Goal: Task Accomplishment & Management: Use online tool/utility

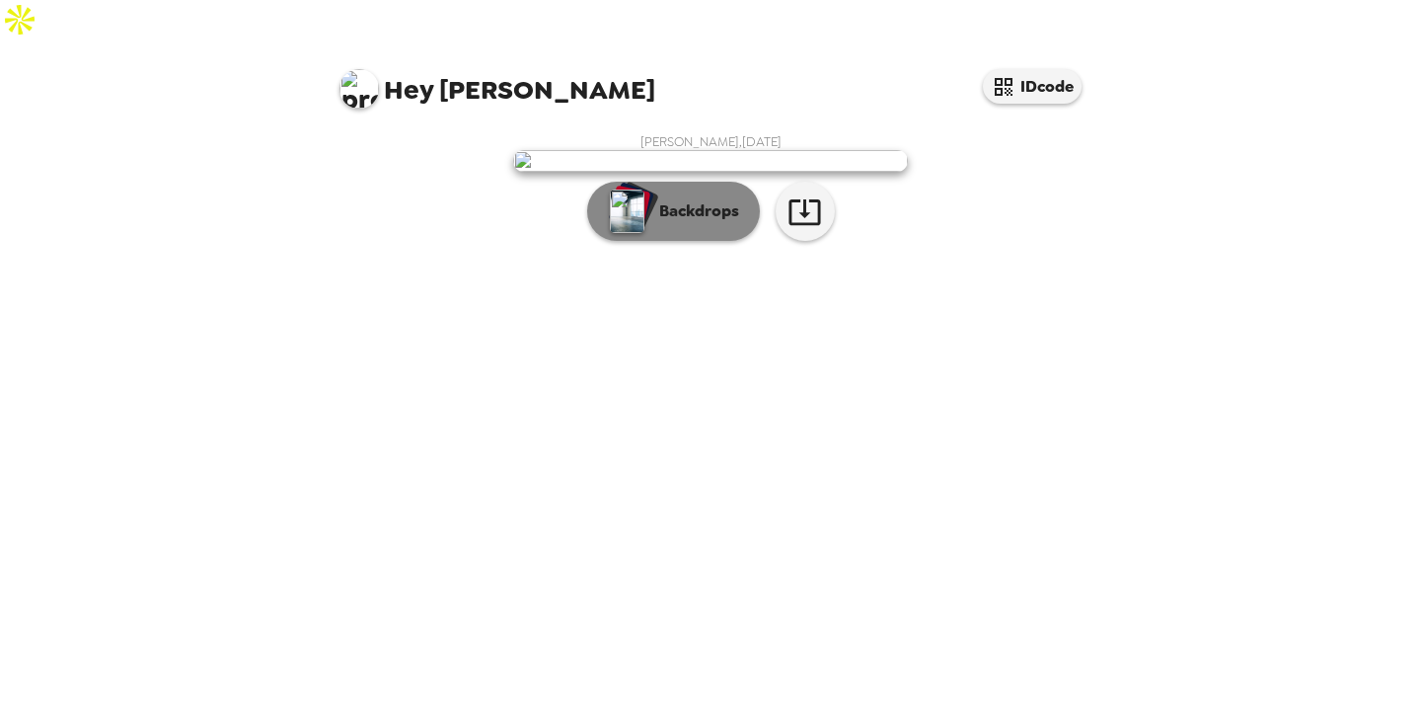
click at [639, 233] on img "button" at bounding box center [627, 210] width 35 height 43
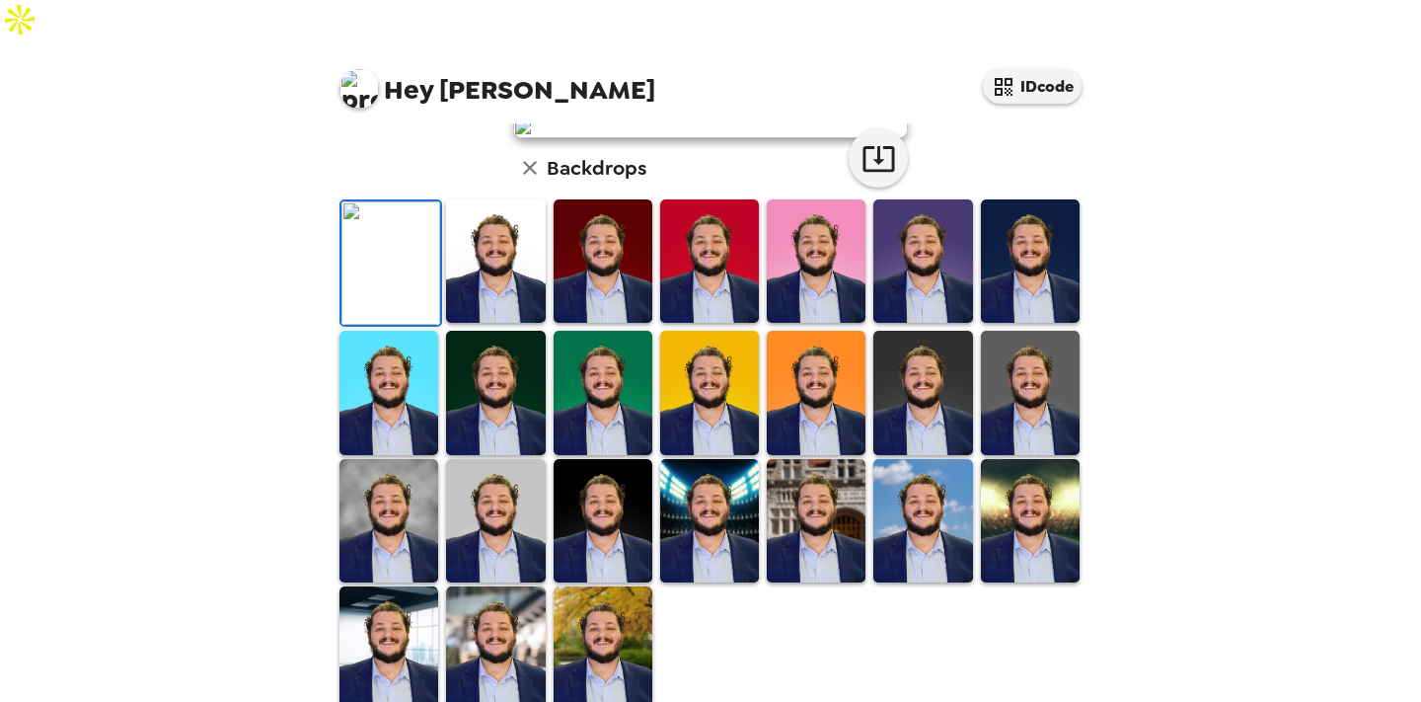
scroll to position [507, 0]
click at [769, 481] on img at bounding box center [816, 520] width 99 height 123
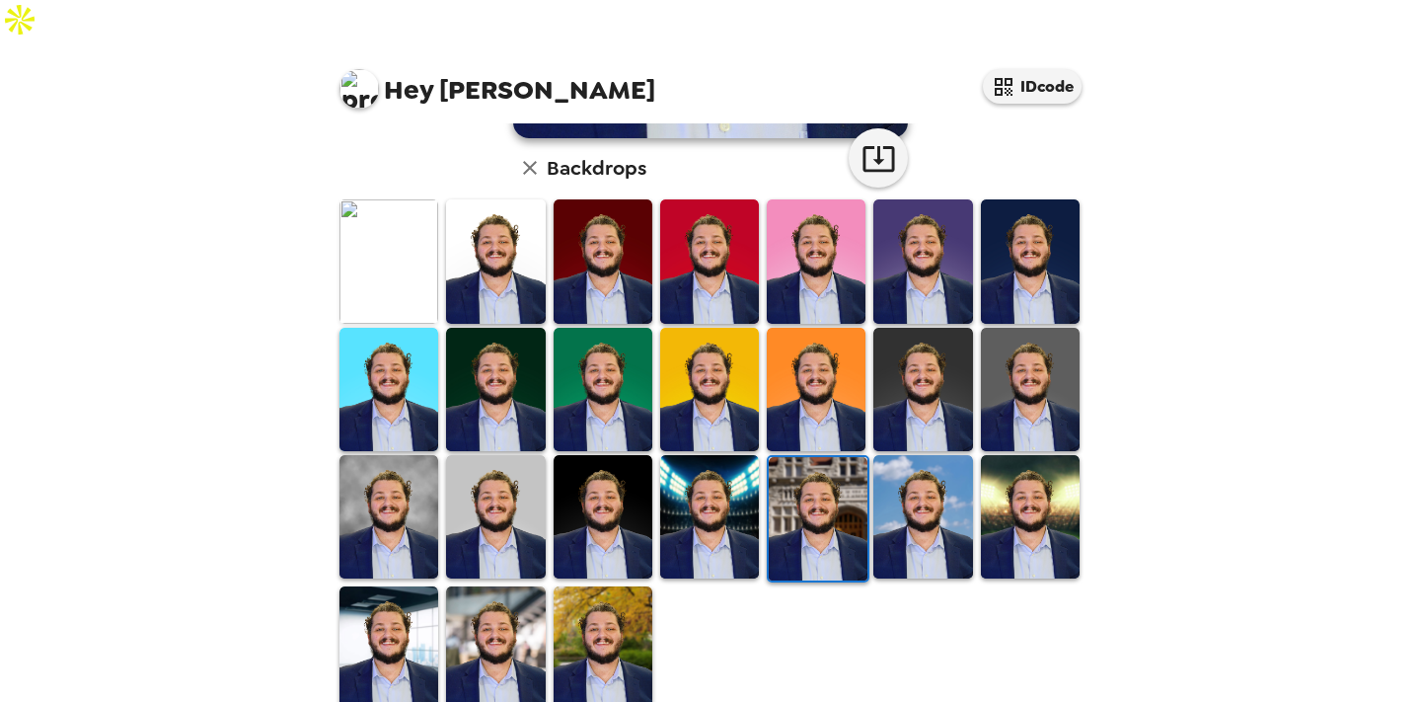
click at [723, 481] on img at bounding box center [709, 516] width 99 height 123
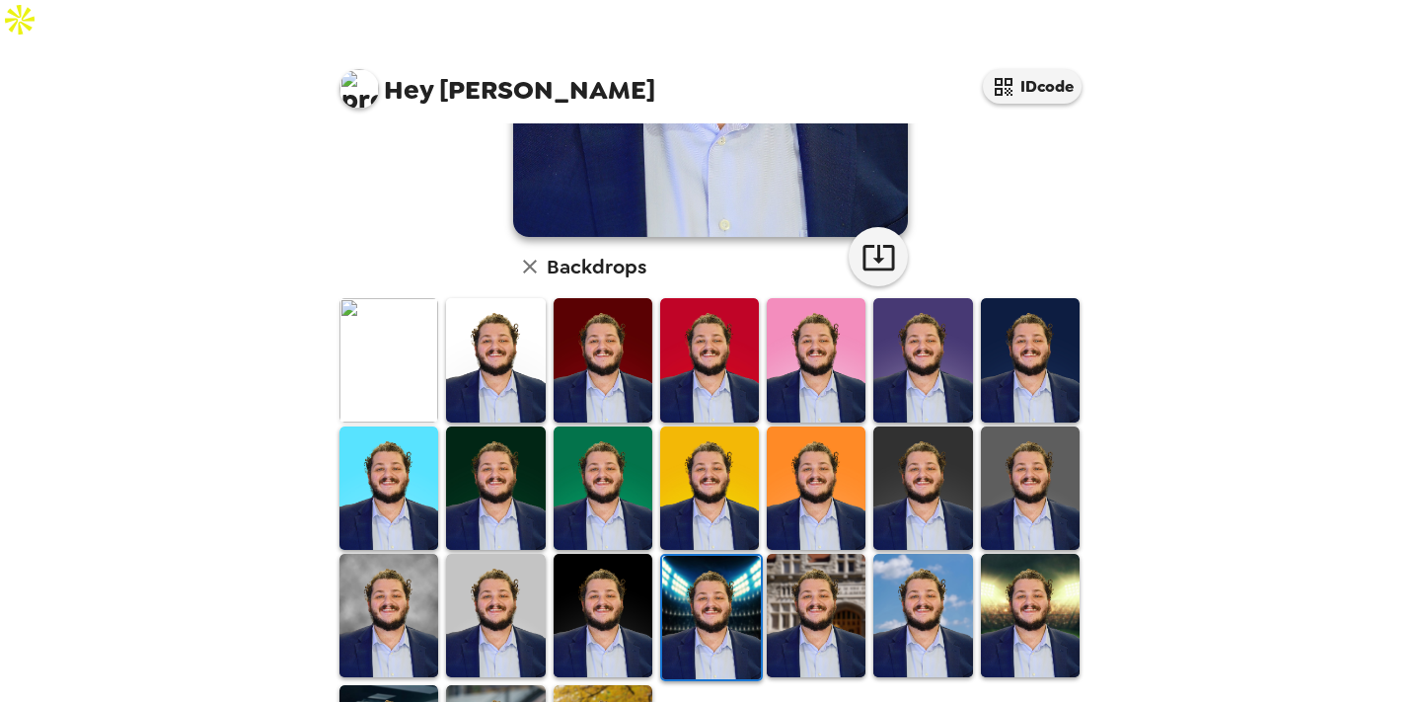
scroll to position [434, 0]
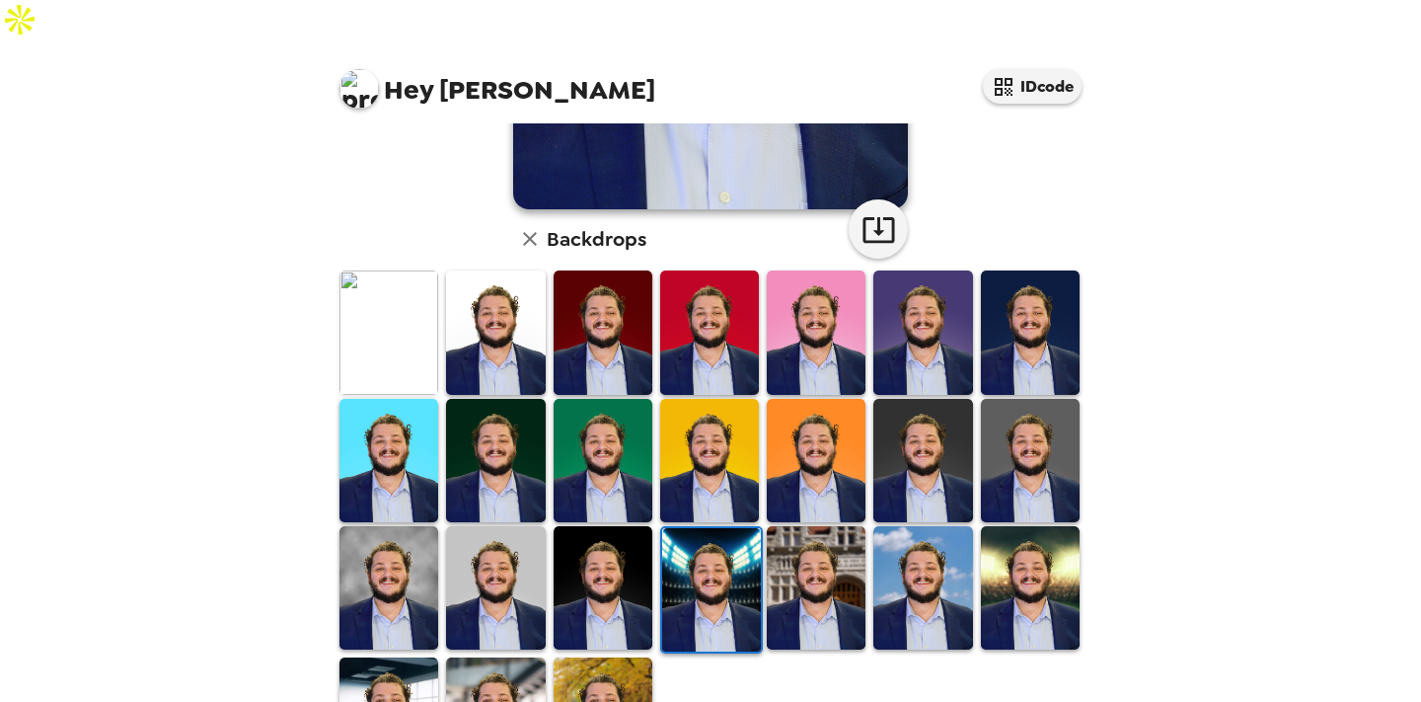
click at [409, 300] on img at bounding box center [389, 331] width 99 height 123
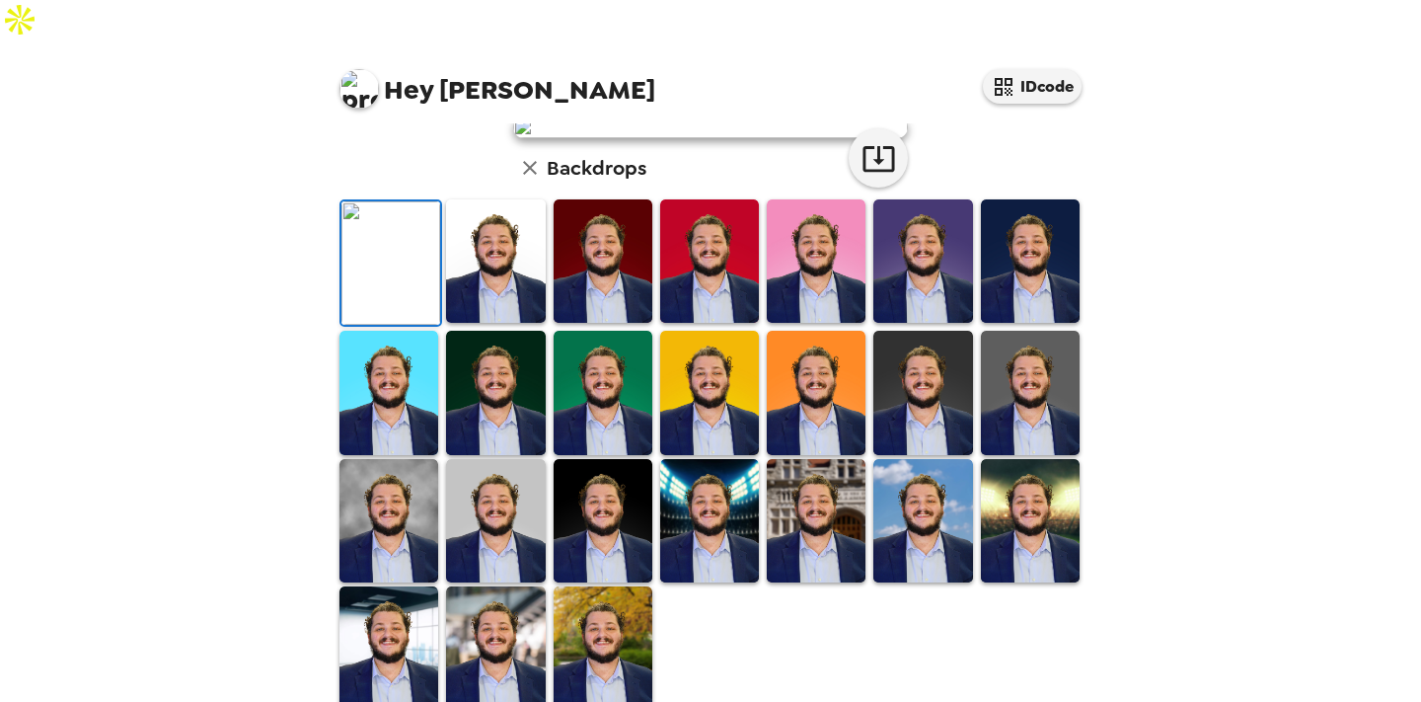
scroll to position [173, 0]
click at [474, 323] on img at bounding box center [495, 260] width 99 height 123
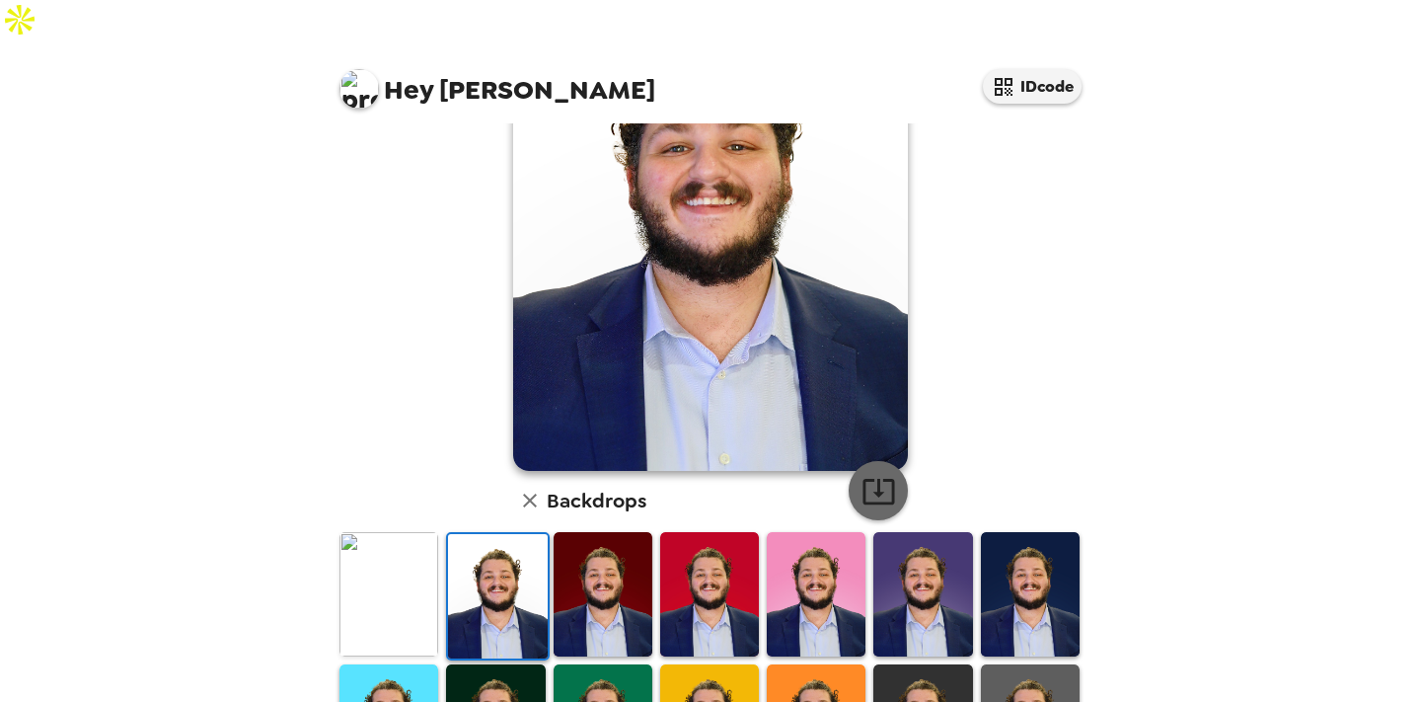
click at [868, 474] on icon "button" at bounding box center [879, 491] width 35 height 35
click at [392, 542] on img at bounding box center [389, 593] width 99 height 123
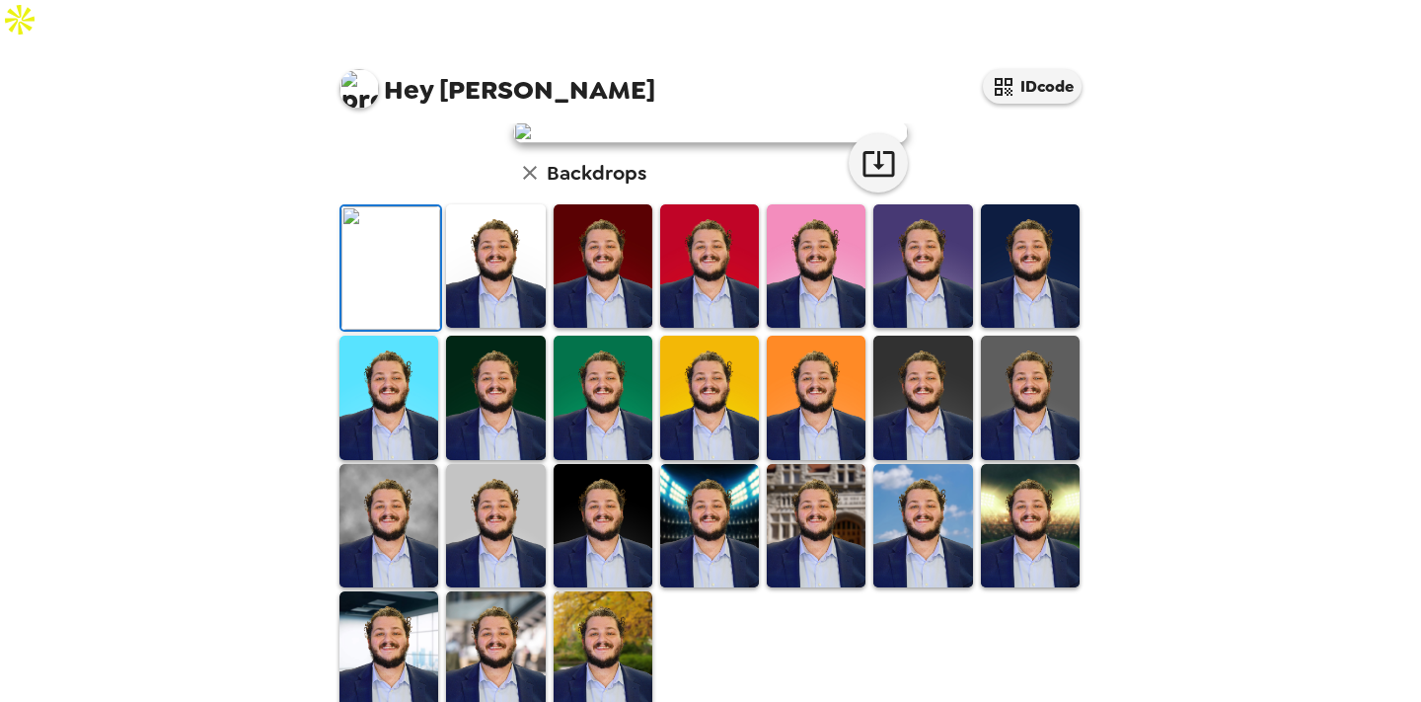
scroll to position [0, 0]
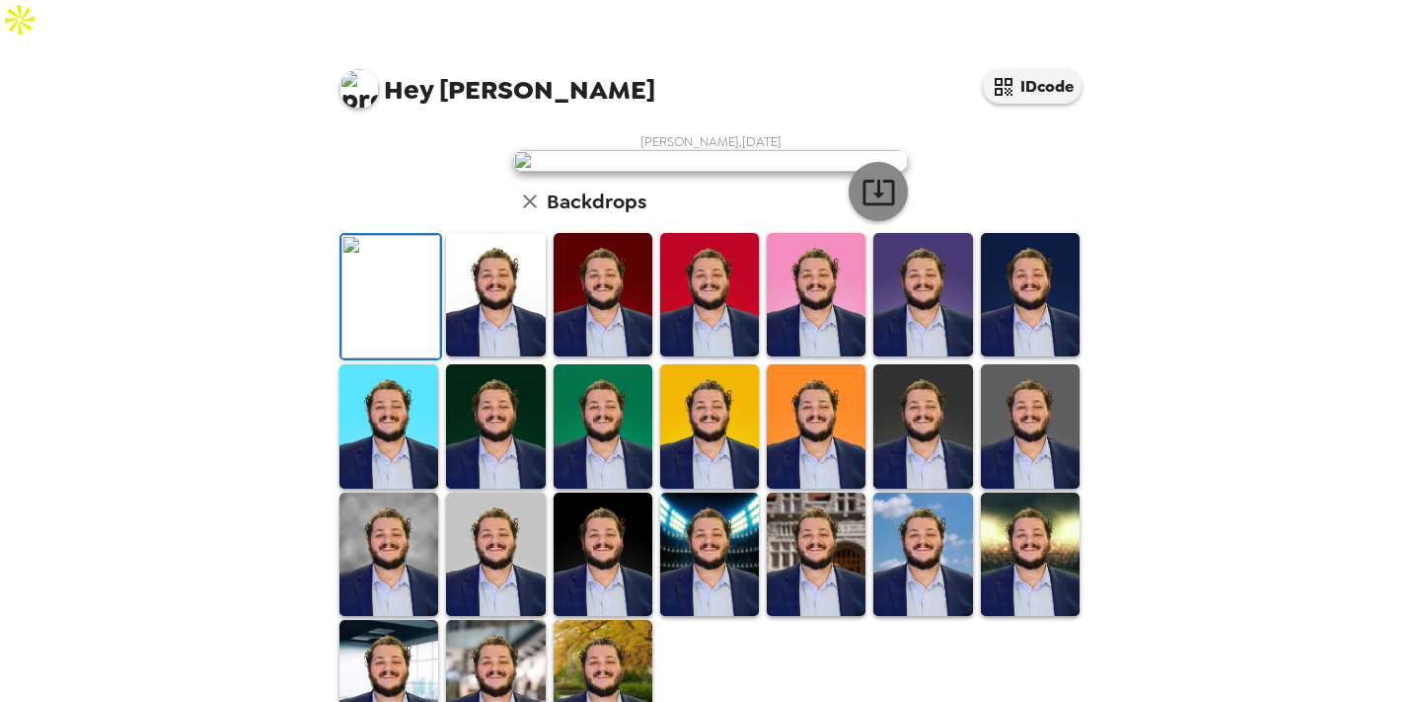
click at [881, 209] on icon "button" at bounding box center [879, 192] width 35 height 35
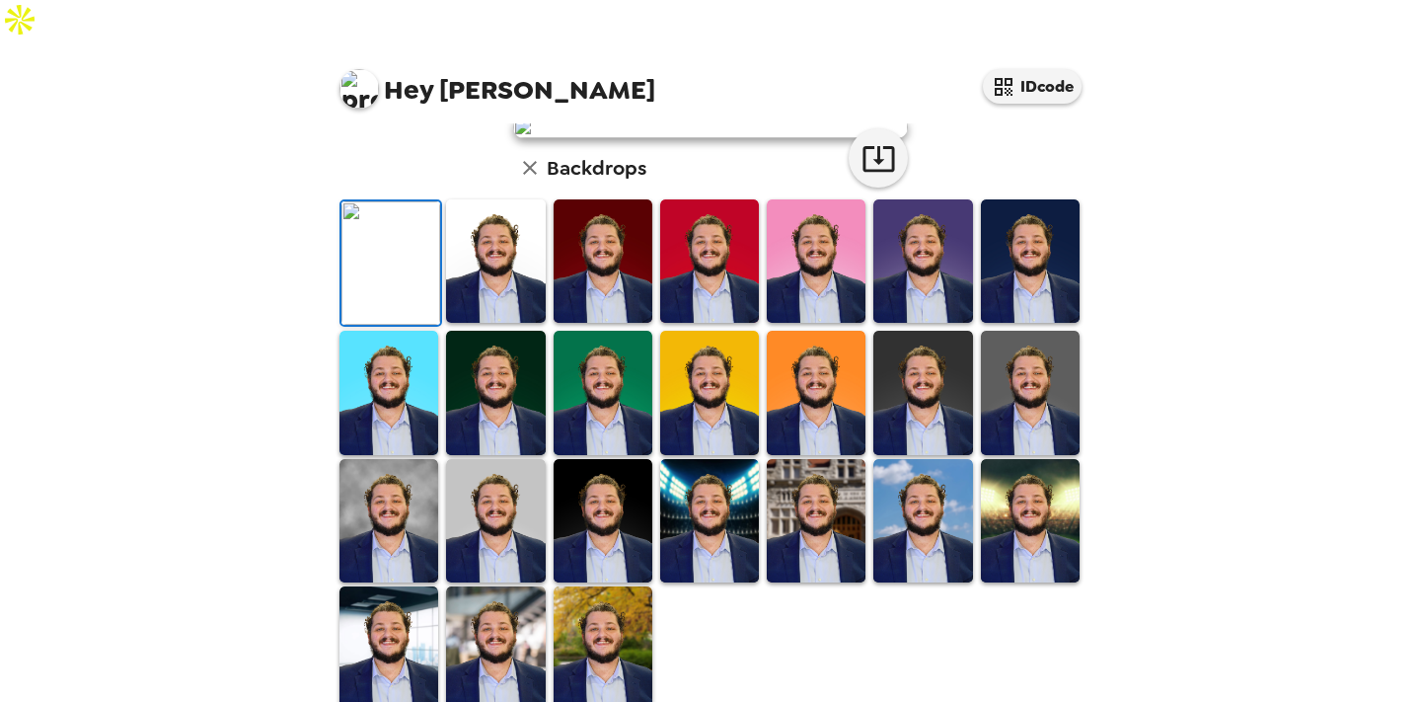
scroll to position [257, 0]
click at [933, 323] on img at bounding box center [922, 260] width 99 height 123
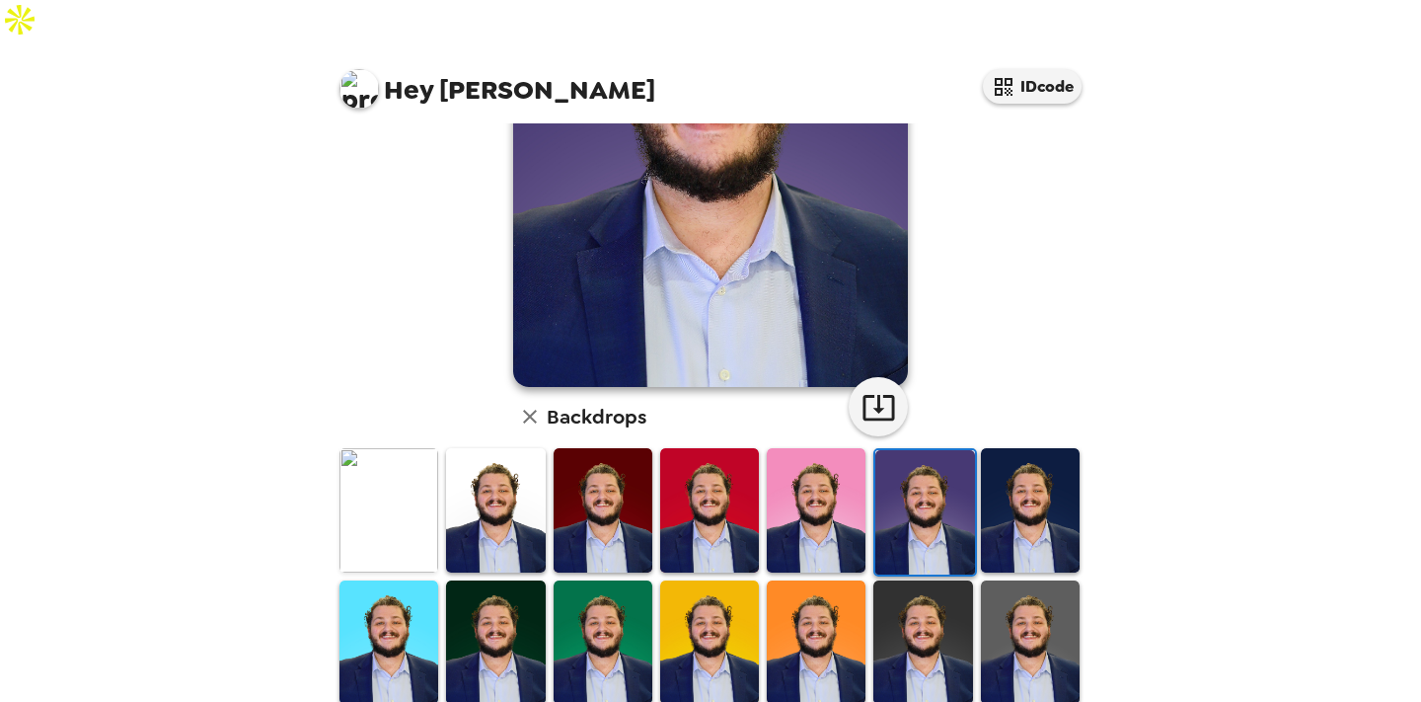
click at [1021, 491] on img at bounding box center [1030, 509] width 99 height 123
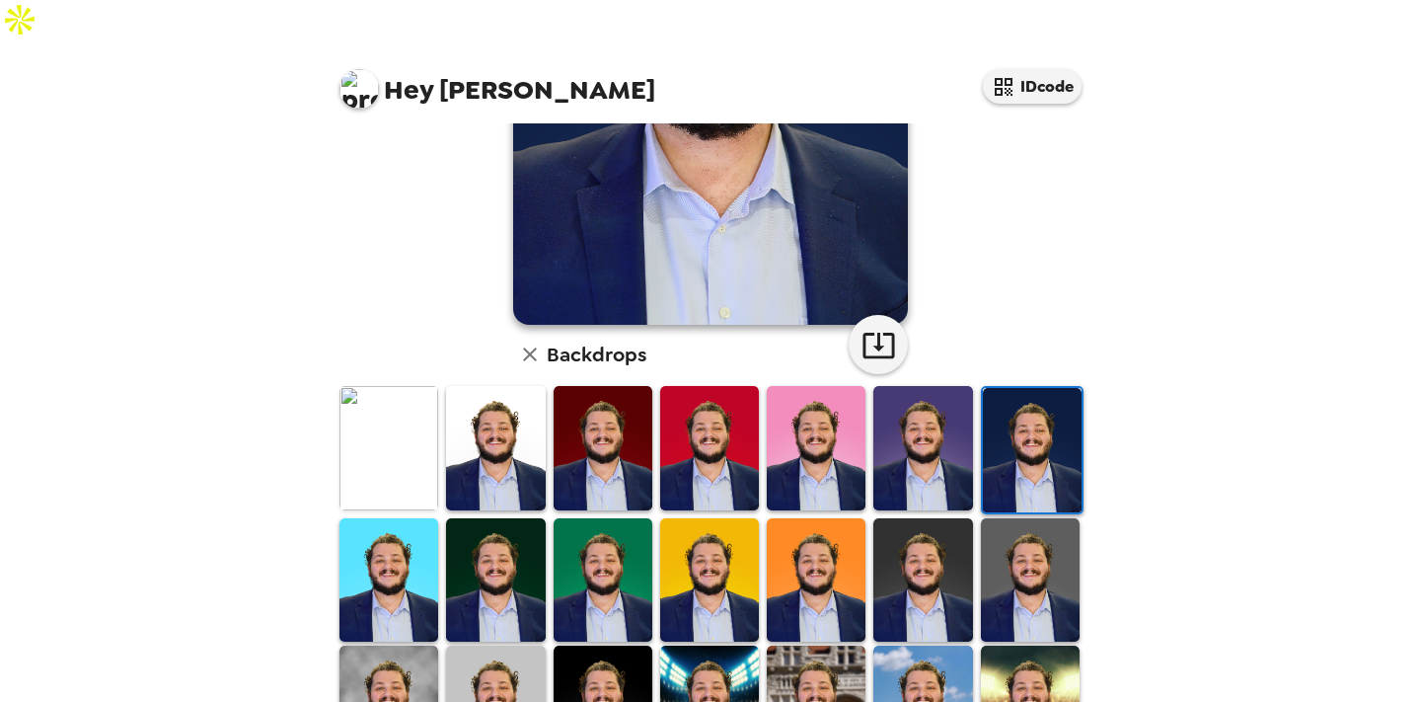
scroll to position [506, 0]
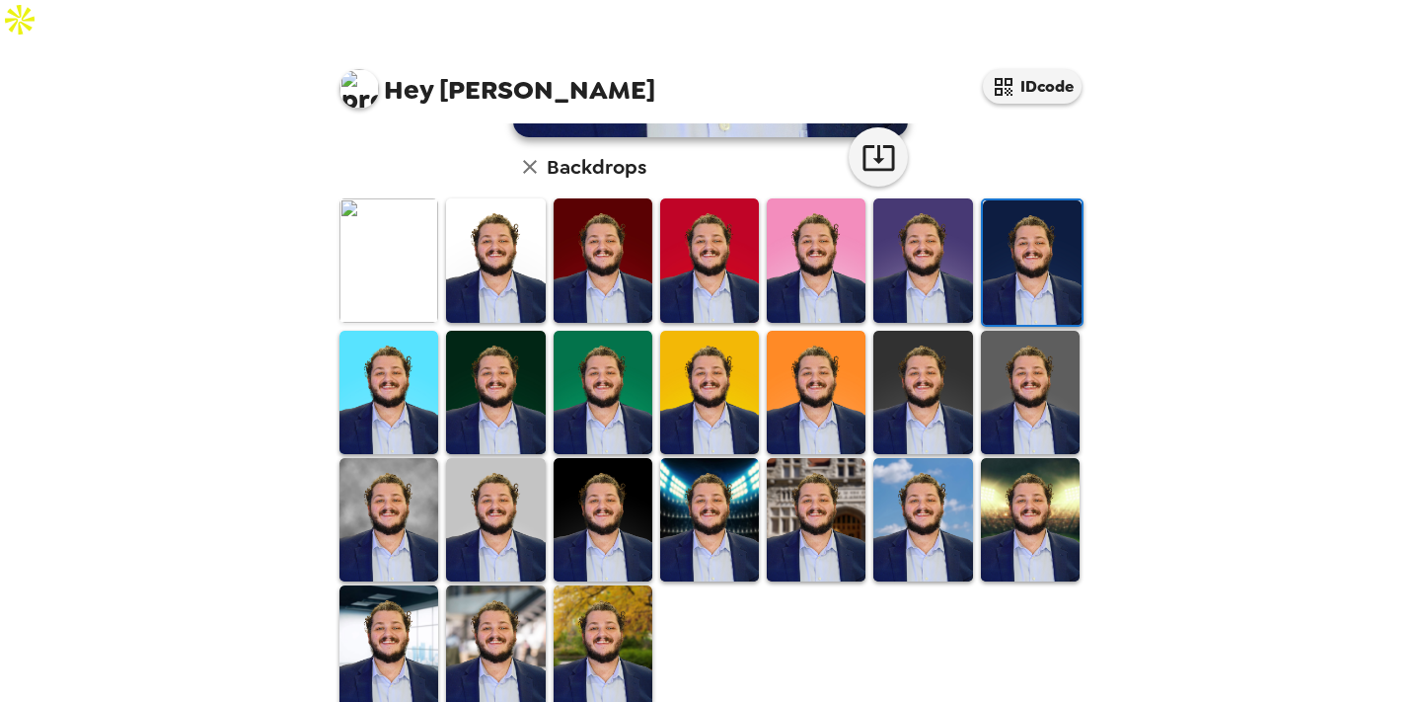
click at [605, 614] on img at bounding box center [603, 646] width 99 height 123
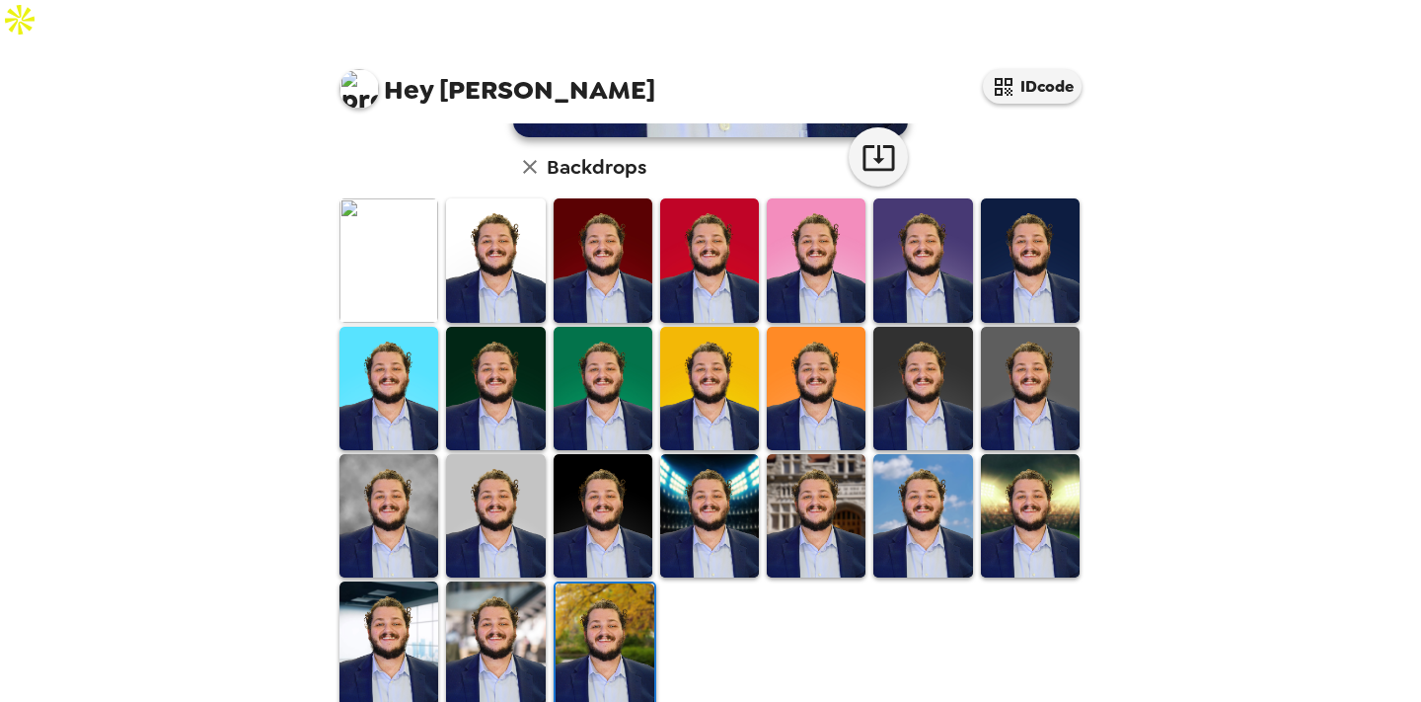
click at [398, 592] on img at bounding box center [389, 642] width 99 height 123
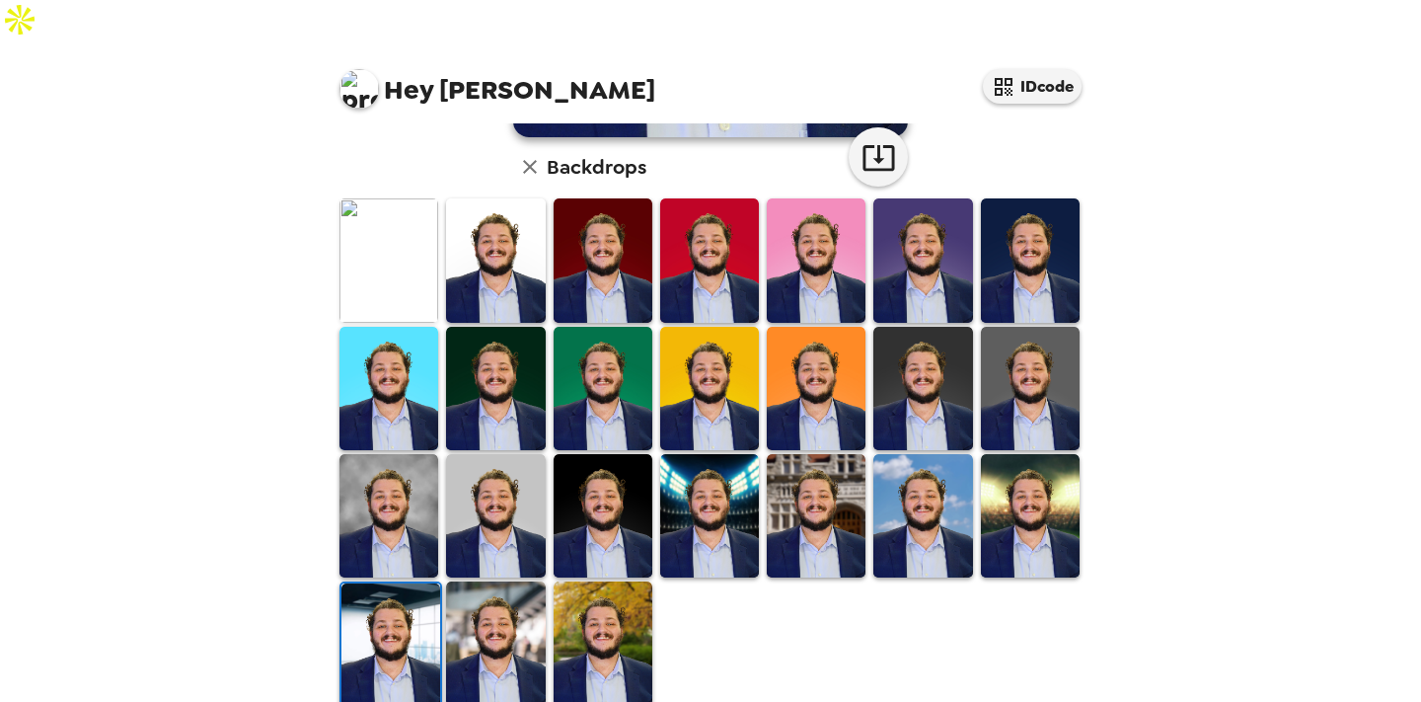
click at [714, 493] on img at bounding box center [709, 515] width 99 height 123
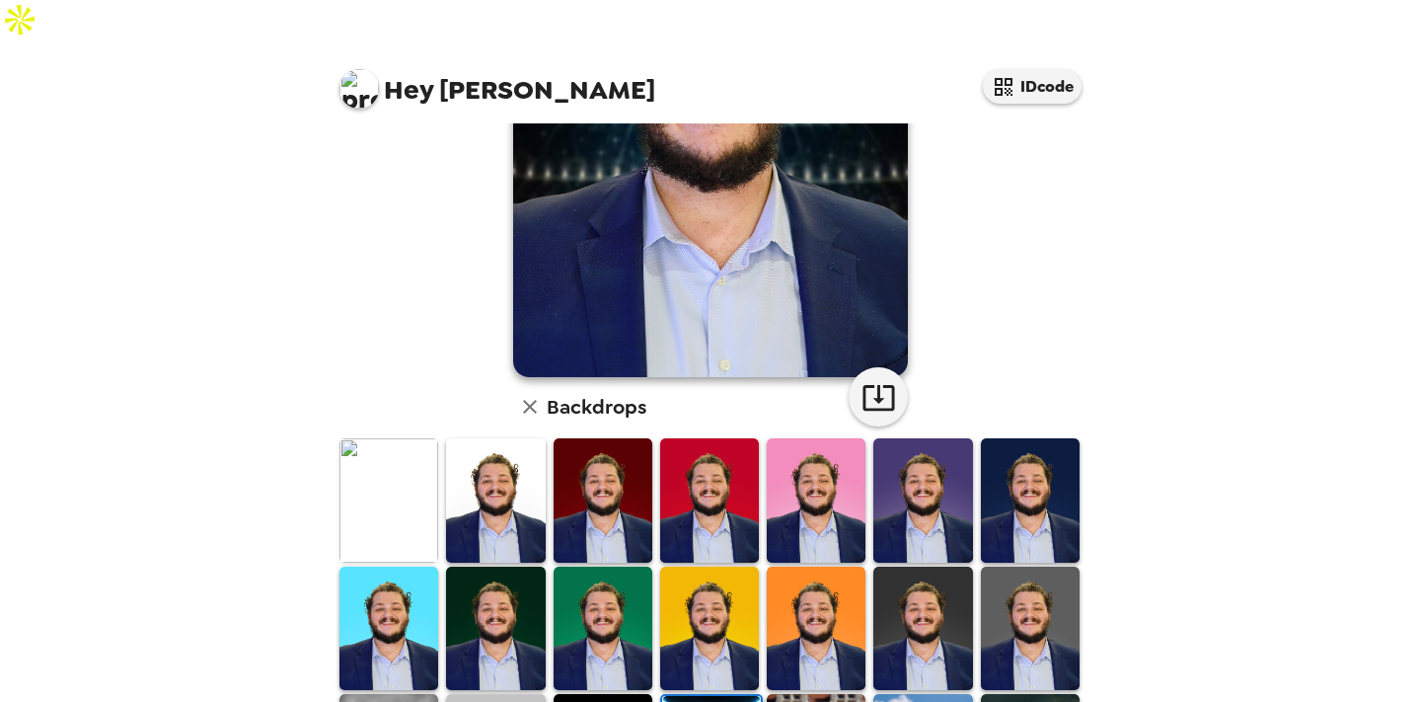
scroll to position [0, 0]
